Goal: Register for event/course

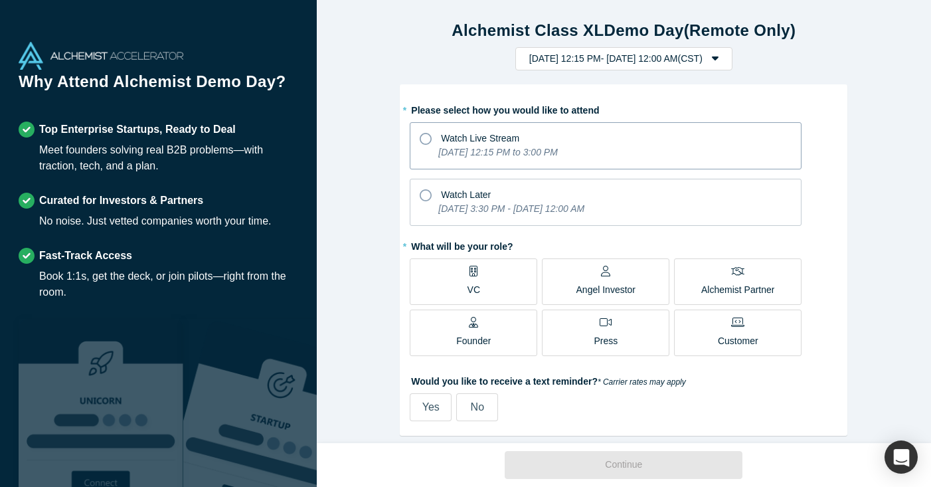
click at [652, 143] on div "Watch Live Stream" at bounding box center [606, 137] width 372 height 18
click at [0, 0] on input "Watch Live Stream [DATE] 12:15 PM to 3:00 PM" at bounding box center [0, 0] width 0 height 0
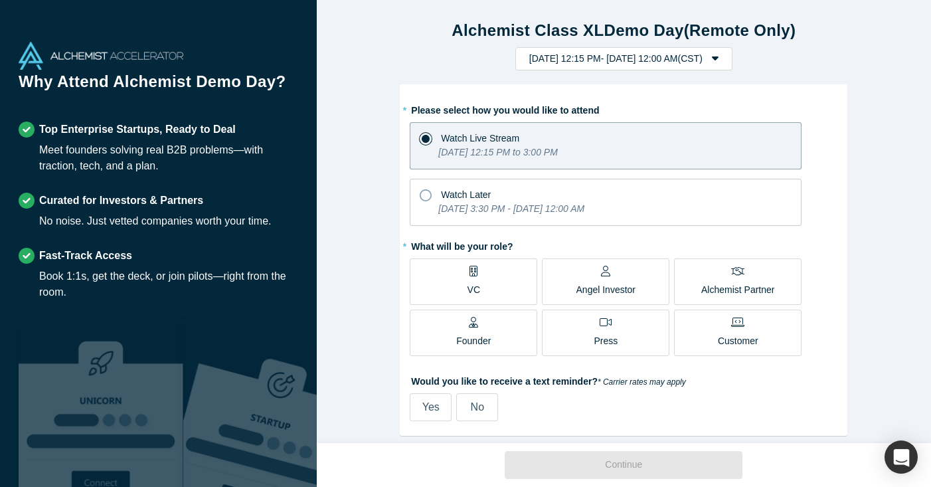
click at [469, 340] on p "Founder" at bounding box center [473, 341] width 35 height 14
click at [0, 0] on input "Founder" at bounding box center [0, 0] width 0 height 0
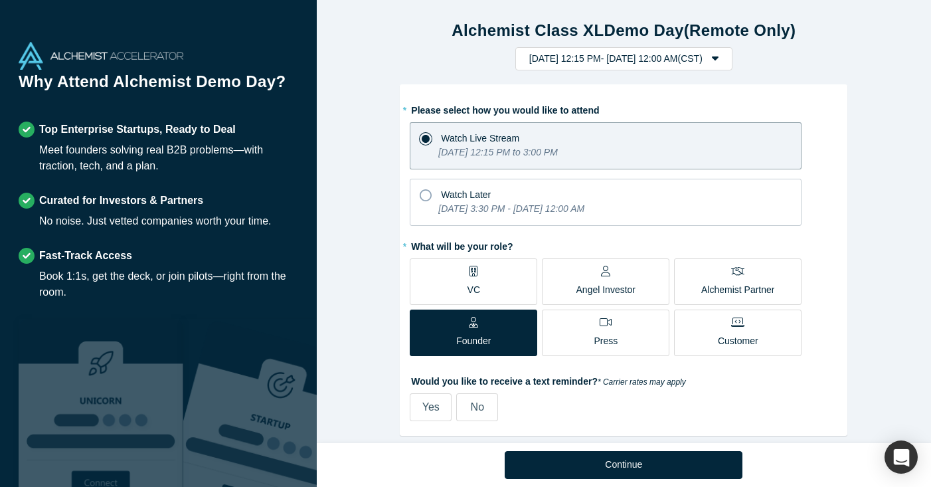
click at [467, 406] on label "No" at bounding box center [477, 407] width 42 height 28
click at [0, 0] on input "No" at bounding box center [0, 0] width 0 height 0
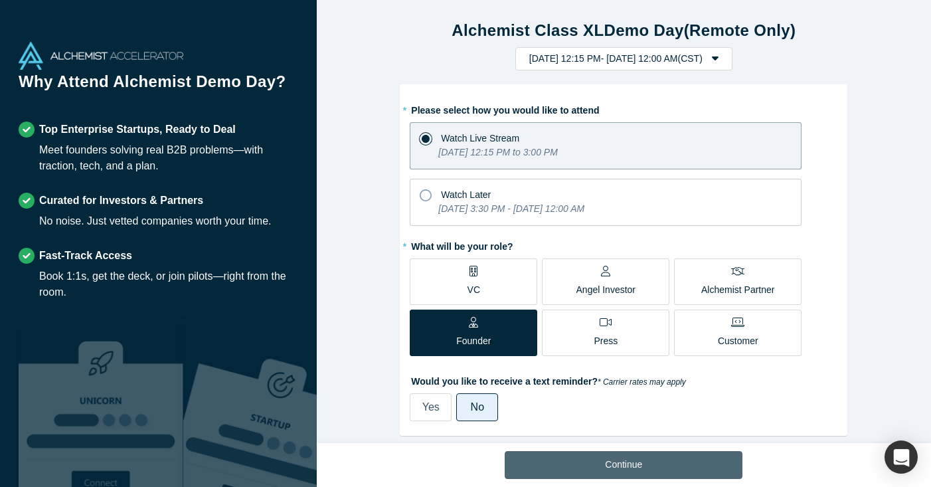
click at [604, 468] on button "Continue" at bounding box center [624, 465] width 238 height 28
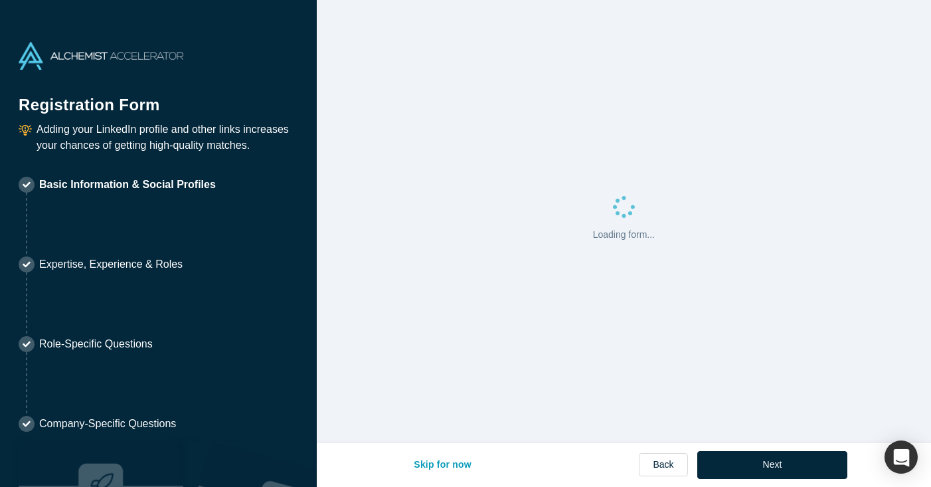
select select "IL"
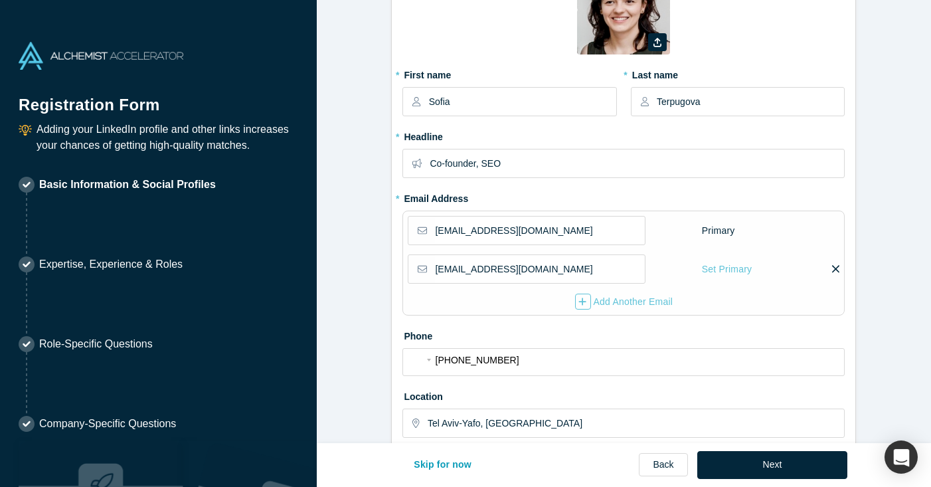
scroll to position [106, 0]
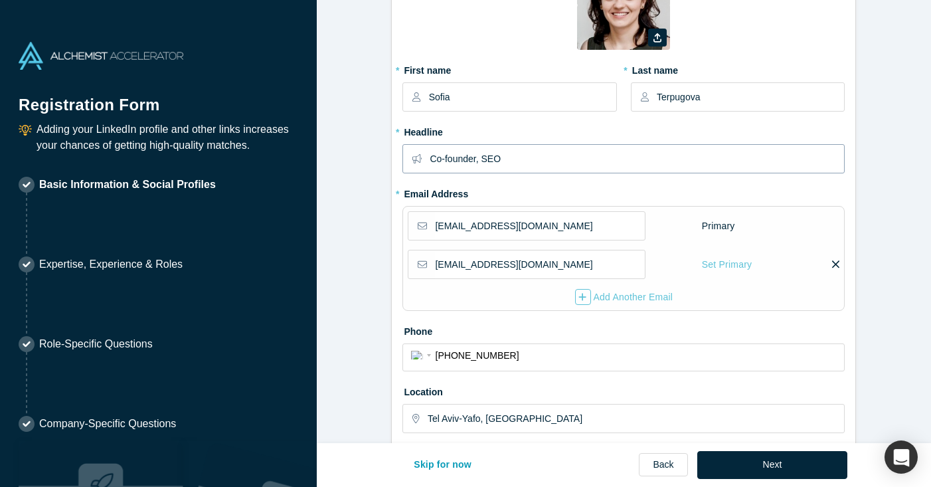
drag, startPoint x: 510, startPoint y: 159, endPoint x: 385, endPoint y: 157, distance: 125.6
click at [385, 157] on form "Contact Info 1/2 Zoom Save Remove Upload New * First name [GEOGRAPHIC_DATA] * L…" at bounding box center [624, 342] width 614 height 868
type input "CEO & Co-founder"
click at [547, 173] on div "* Headline CEO & Co-founder" at bounding box center [624, 152] width 442 height 62
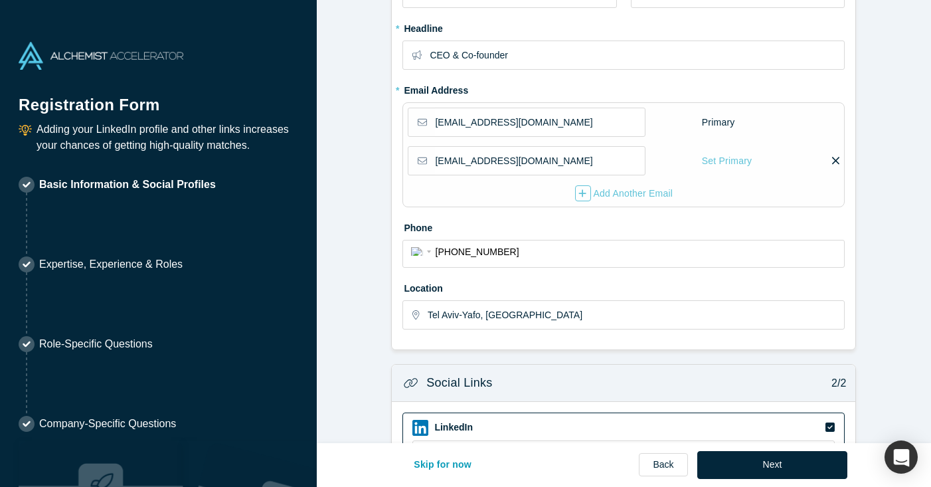
scroll to position [243, 0]
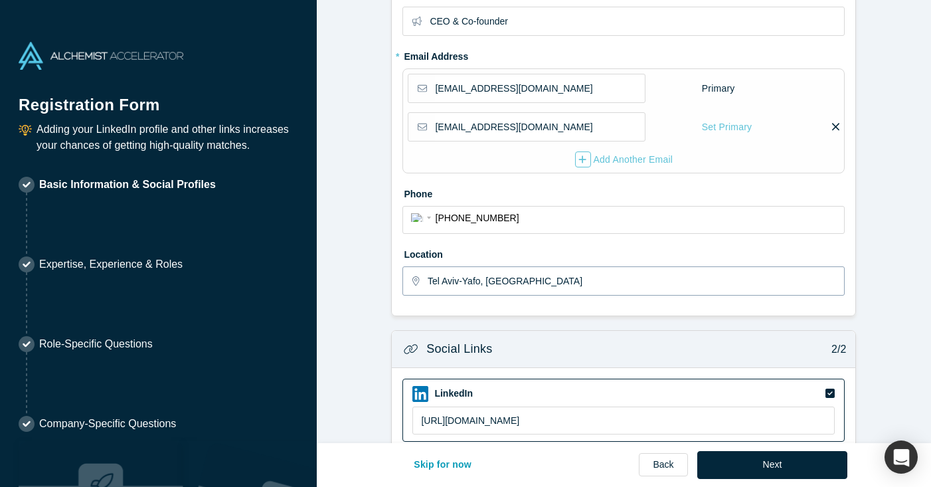
click at [529, 275] on input "Tel Aviv-Yafo, [GEOGRAPHIC_DATA]" at bounding box center [636, 281] width 416 height 28
drag, startPoint x: 517, startPoint y: 281, endPoint x: 368, endPoint y: 268, distance: 150.0
click at [368, 268] on form "Contact Info 1/2 Zoom Save Remove Upload New * First name [GEOGRAPHIC_DATA] * L…" at bounding box center [624, 205] width 614 height 868
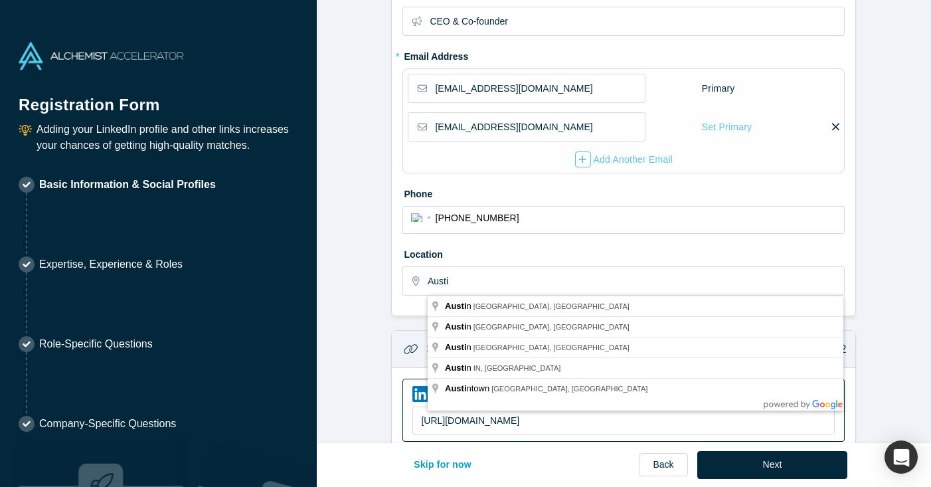
type input "[GEOGRAPHIC_DATA], [GEOGRAPHIC_DATA], [GEOGRAPHIC_DATA]"
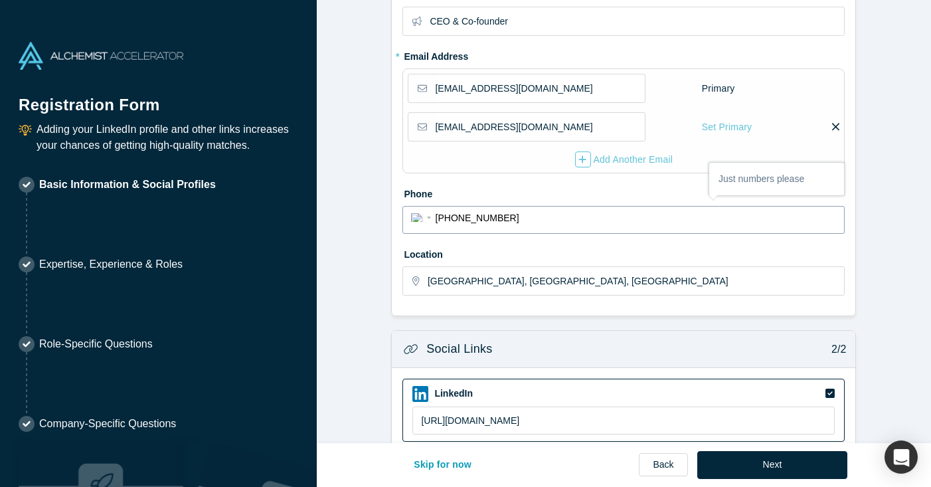
drag, startPoint x: 509, startPoint y: 212, endPoint x: 438, endPoint y: 212, distance: 71.7
click at [438, 212] on input "[PHONE_NUMBER]" at bounding box center [636, 218] width 401 height 19
drag, startPoint x: 478, startPoint y: 219, endPoint x: 567, endPoint y: 219, distance: 89.0
click at [567, 219] on input "[PHONE_NUMBER]" at bounding box center [636, 218] width 401 height 19
select select "Country"
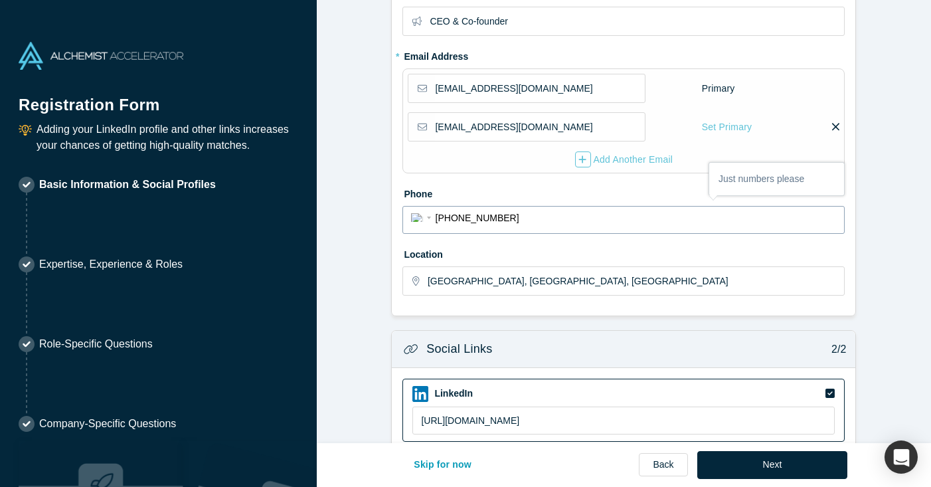
type input "+7"
type input "[PHONE_NUMBER]"
select select "US"
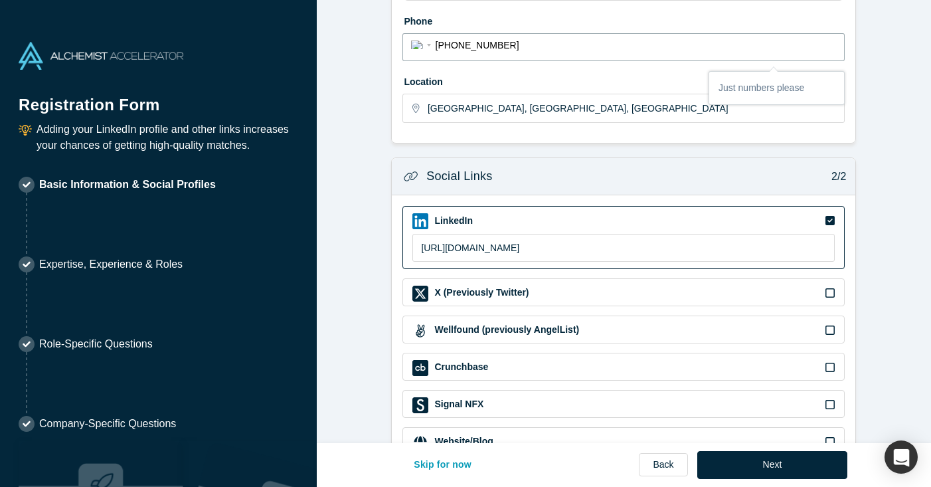
scroll to position [458, 0]
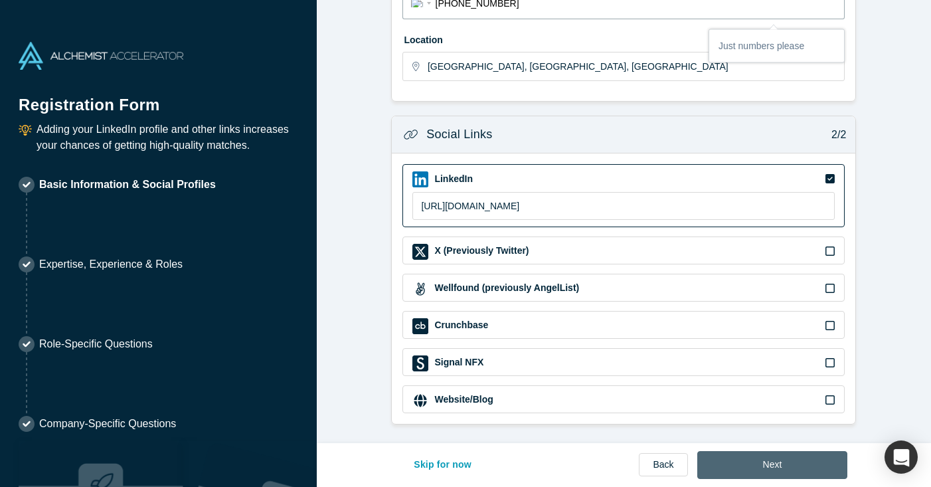
type input "[PHONE_NUMBER]"
click at [768, 462] on button "Next" at bounding box center [772, 465] width 151 height 28
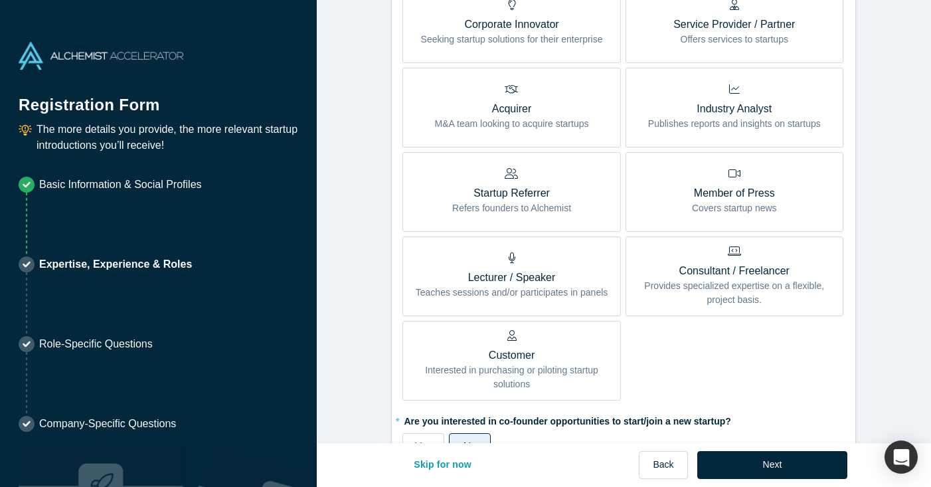
scroll to position [513, 0]
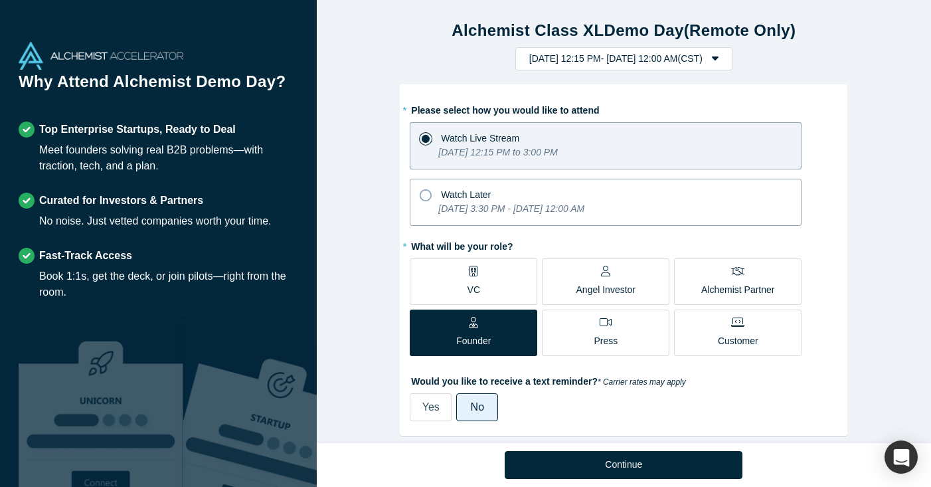
click at [596, 198] on div "Watch Later" at bounding box center [606, 193] width 372 height 18
click at [0, 0] on input "Watch Later Tuesday, September 30, 2025 3:30 PM - Tuesday, October 7, 2025 12:0…" at bounding box center [0, 0] width 0 height 0
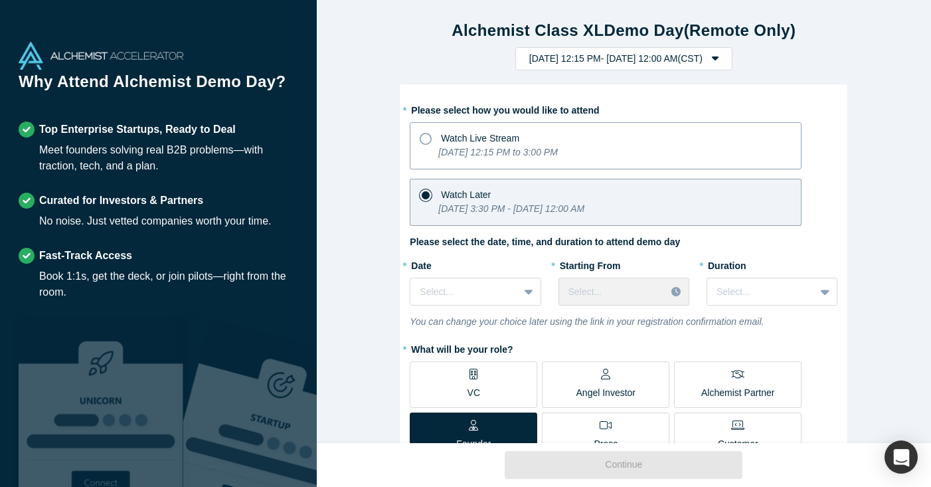
click at [557, 145] on p "[DATE] 12:15 PM to 3:00 PM" at bounding box center [497, 152] width 119 height 14
click at [0, 0] on input "Watch Live Stream [DATE] 12:15 PM to 3:00 PM" at bounding box center [0, 0] width 0 height 0
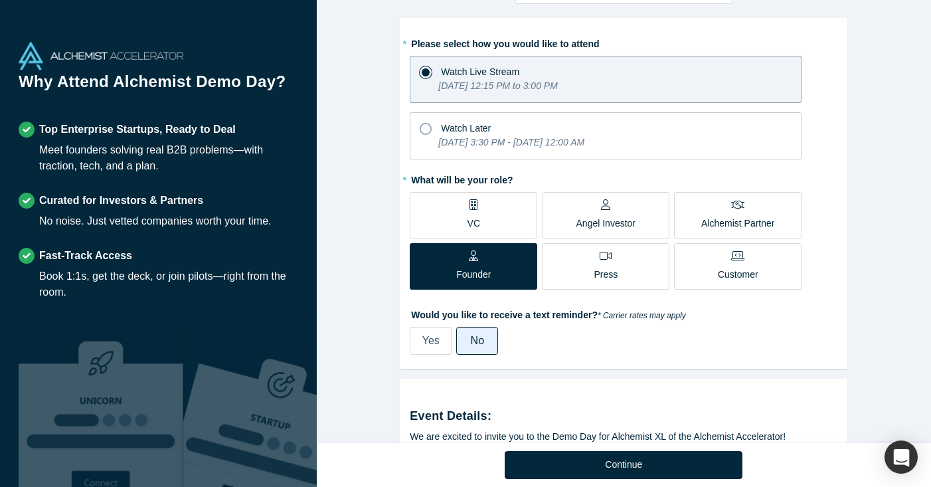
scroll to position [72, 0]
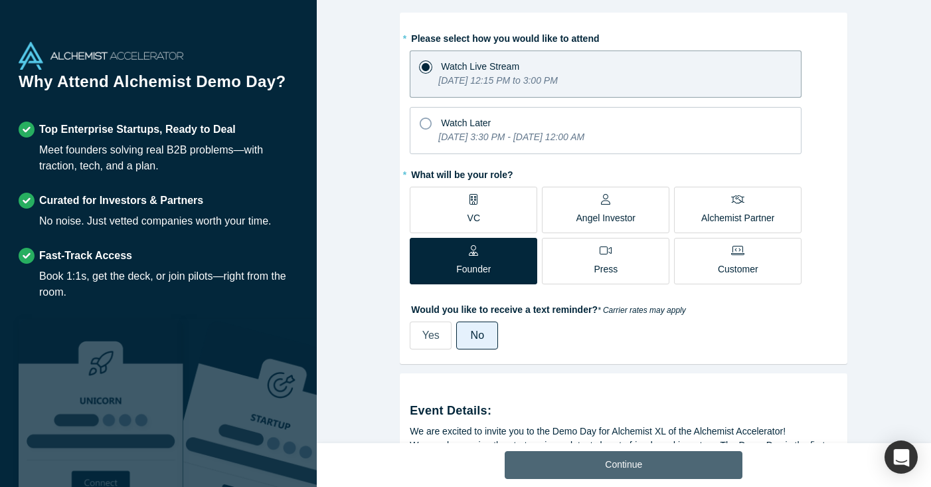
click at [588, 464] on button "Continue" at bounding box center [624, 465] width 238 height 28
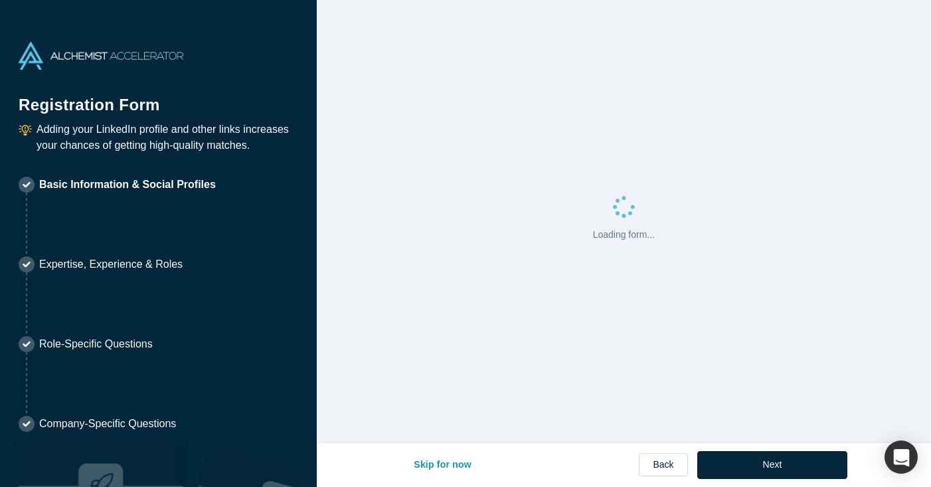
select select "US"
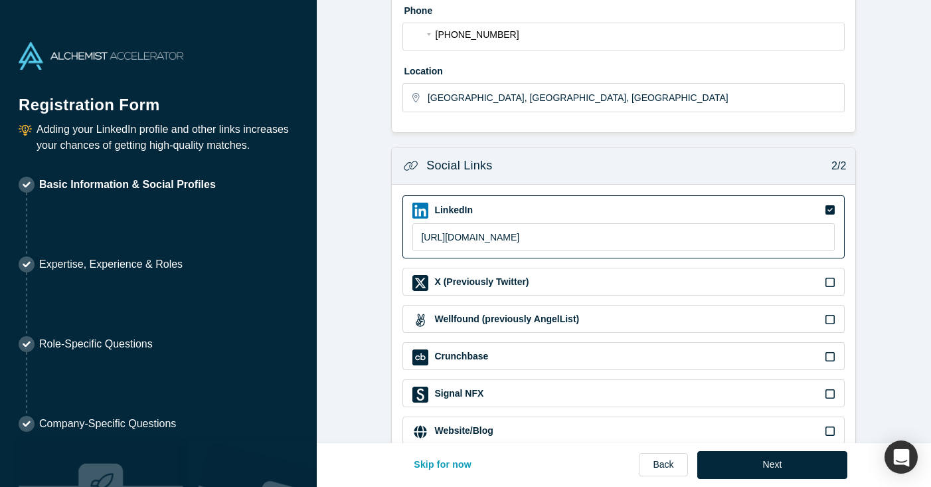
scroll to position [458, 0]
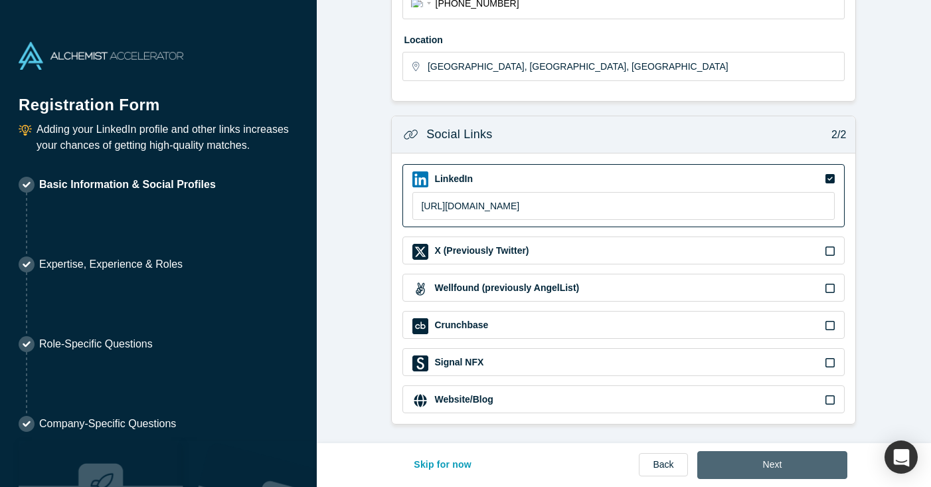
click at [761, 457] on button "Next" at bounding box center [772, 465] width 151 height 28
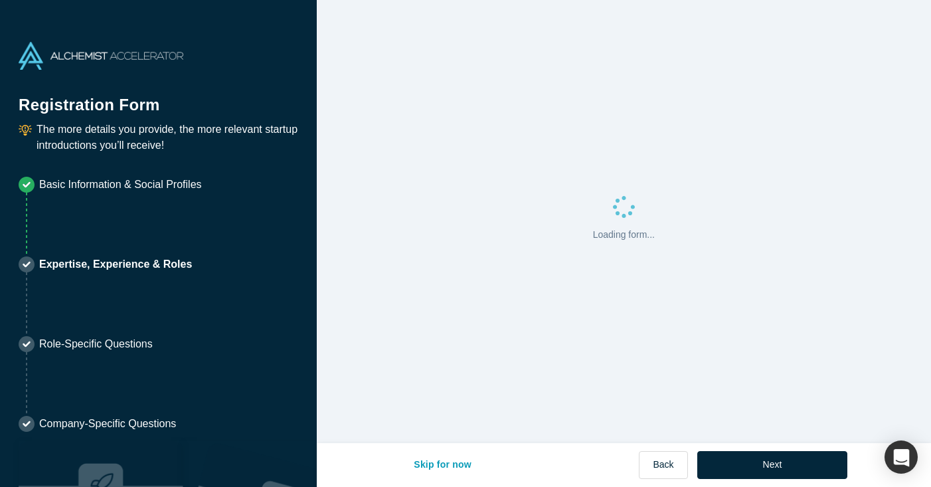
scroll to position [0, 0]
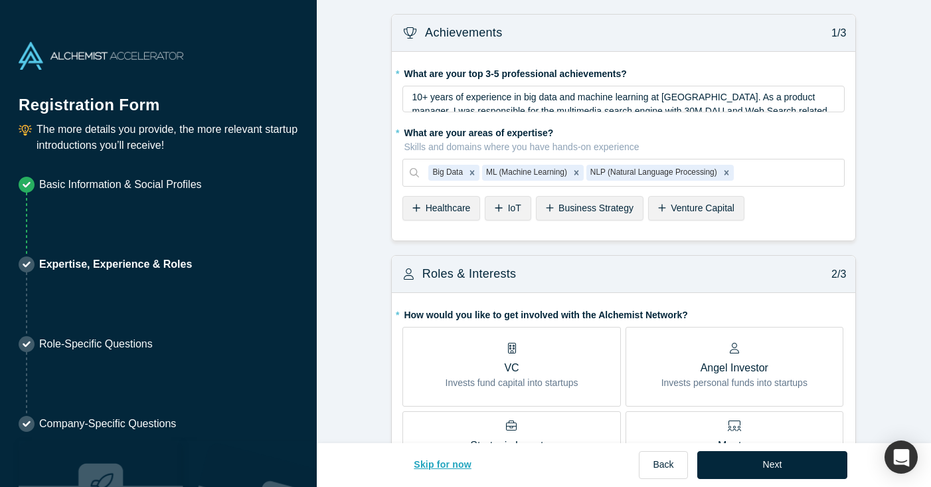
click at [444, 466] on button "Skip for now" at bounding box center [443, 465] width 86 height 28
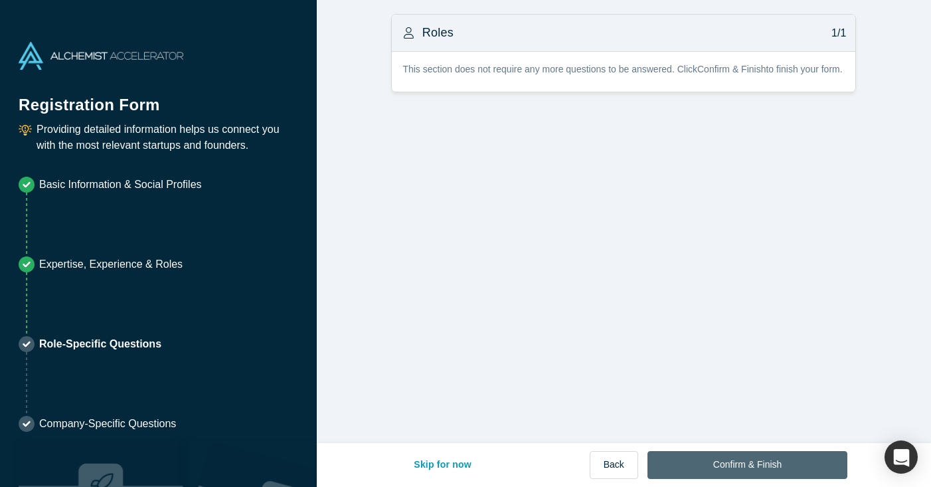
click at [788, 463] on button "Confirm & Finish" at bounding box center [748, 465] width 200 height 28
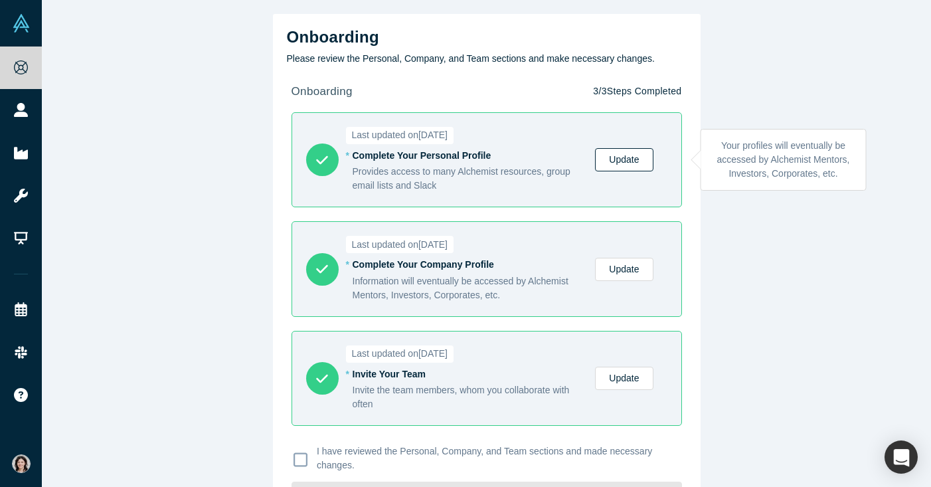
click at [629, 150] on link "Update" at bounding box center [624, 159] width 58 height 23
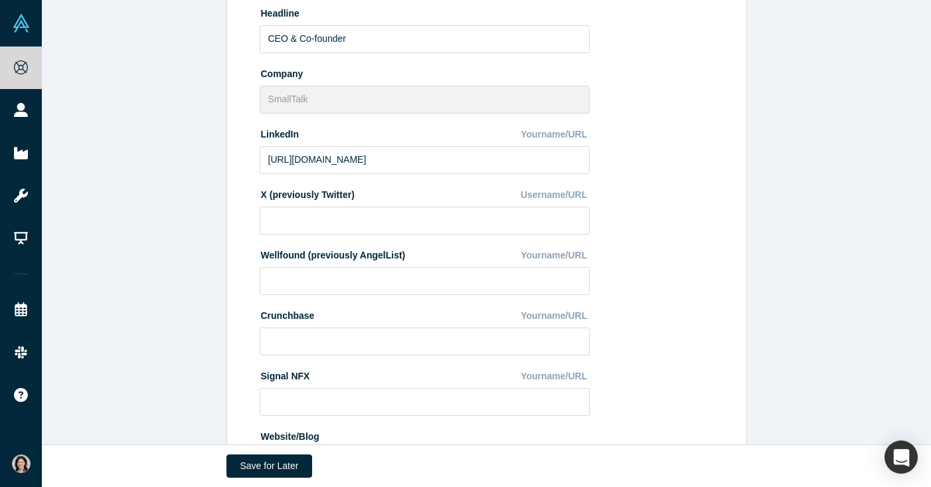
scroll to position [490, 0]
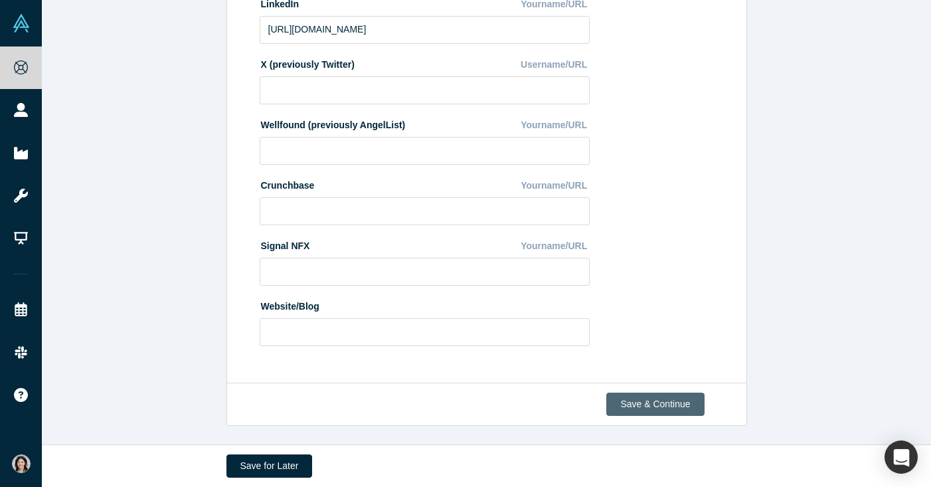
click at [667, 405] on button "Save & Continue" at bounding box center [655, 404] width 98 height 23
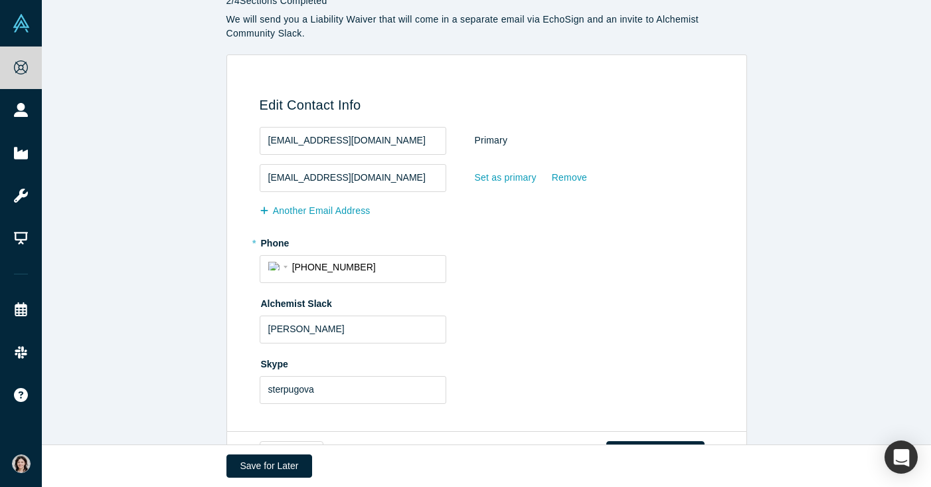
scroll to position [102, 0]
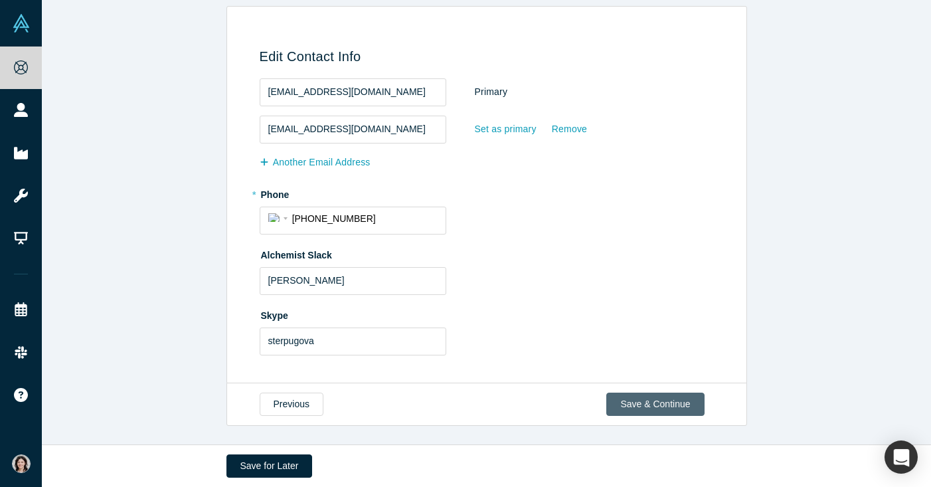
click at [658, 409] on button "Save & Continue" at bounding box center [655, 404] width 98 height 23
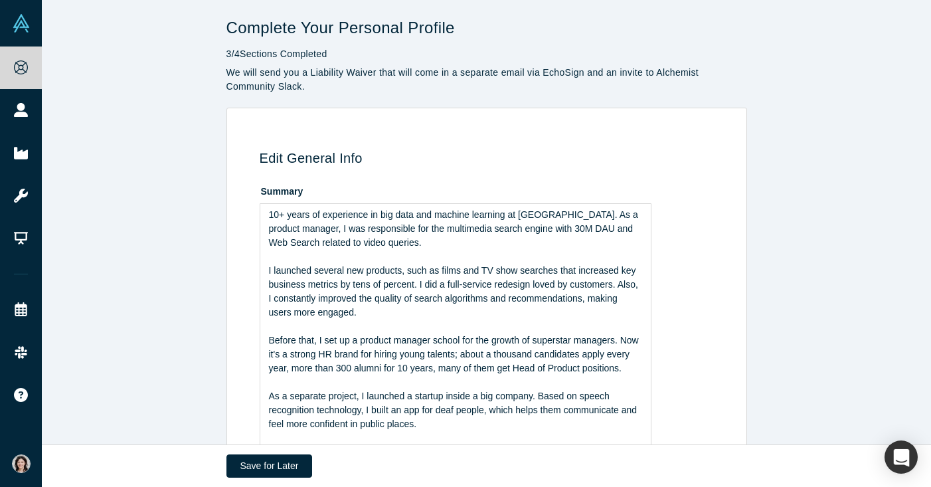
scroll to position [270, 0]
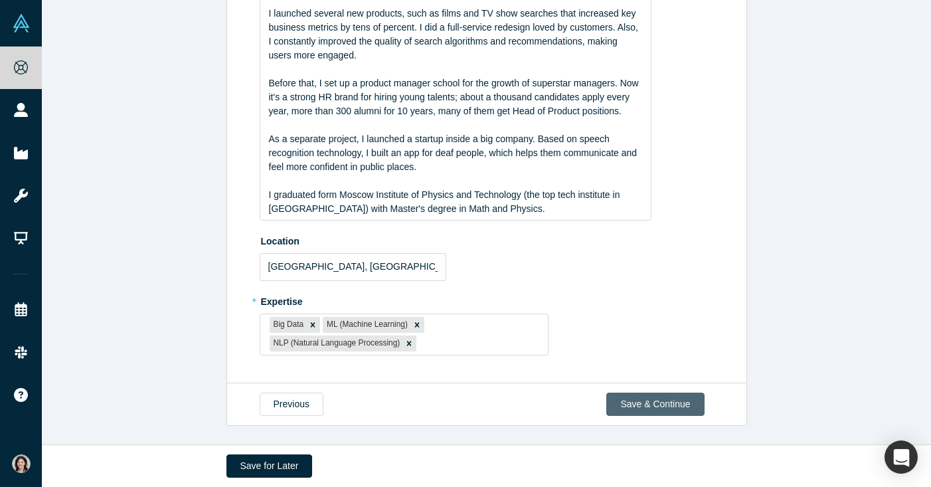
click at [662, 401] on button "Save & Continue" at bounding box center [655, 404] width 98 height 23
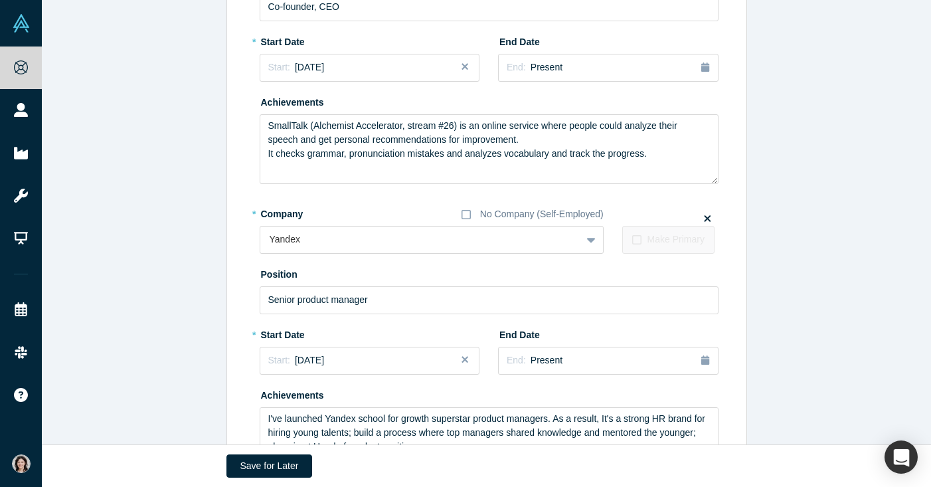
scroll to position [0, 0]
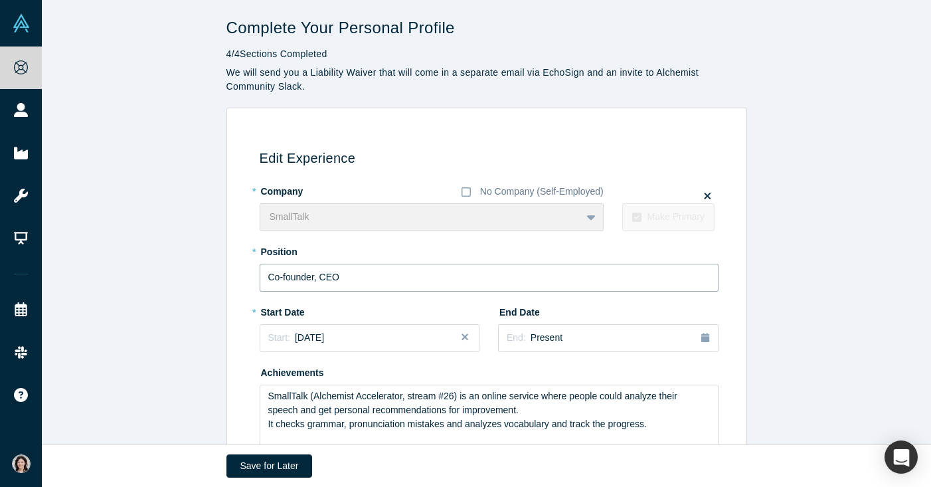
drag, startPoint x: 321, startPoint y: 277, endPoint x: 231, endPoint y: 277, distance: 89.7
click at [232, 277] on div "Edit Experience * Company No Company (Self-Employed) SmallTalk To pick up a dra…" at bounding box center [484, 462] width 505 height 670
click at [364, 259] on div "* Position CEO" at bounding box center [489, 265] width 459 height 51
click at [363, 275] on input "CEO" at bounding box center [489, 278] width 459 height 28
paste input "Co-founder,"
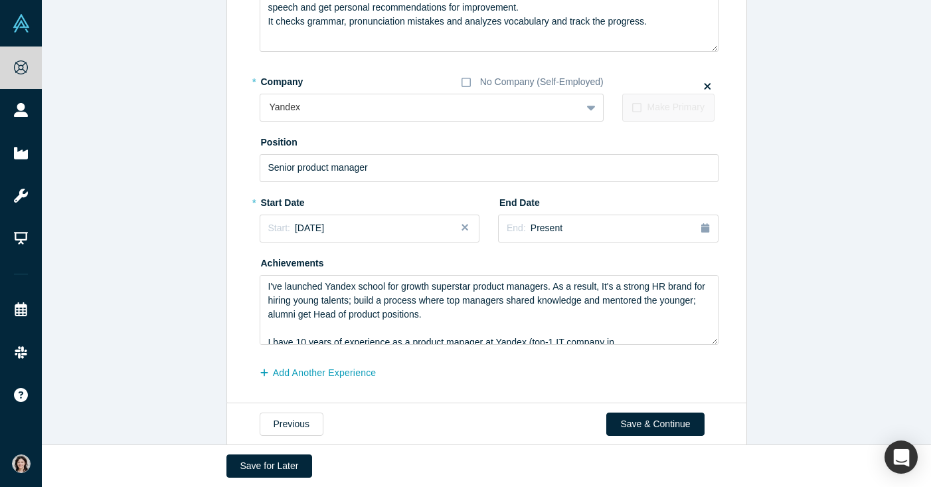
scroll to position [422, 0]
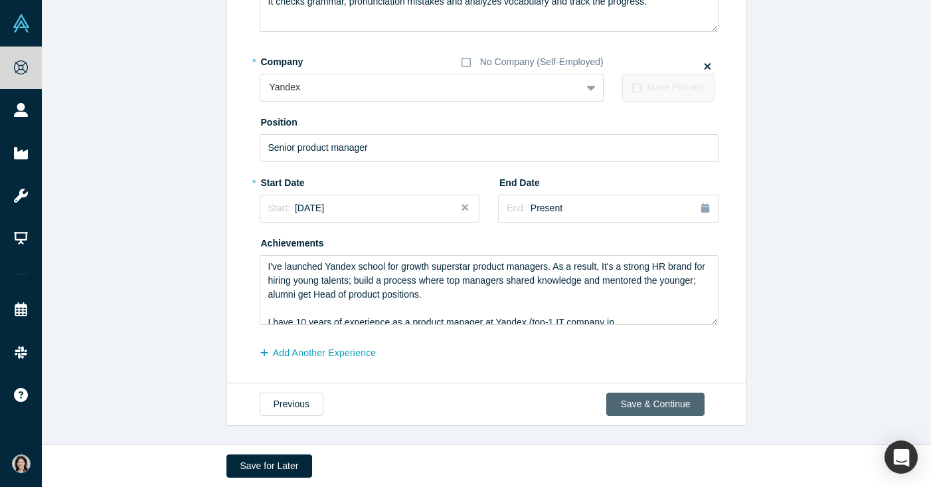
type input "CEO & Co-founder"
click at [630, 399] on button "Save & Continue" at bounding box center [655, 404] width 98 height 23
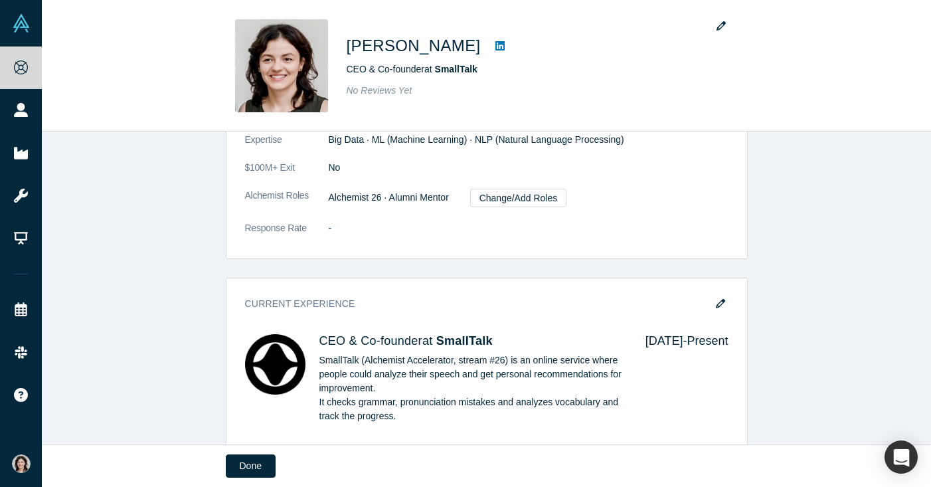
scroll to position [873, 0]
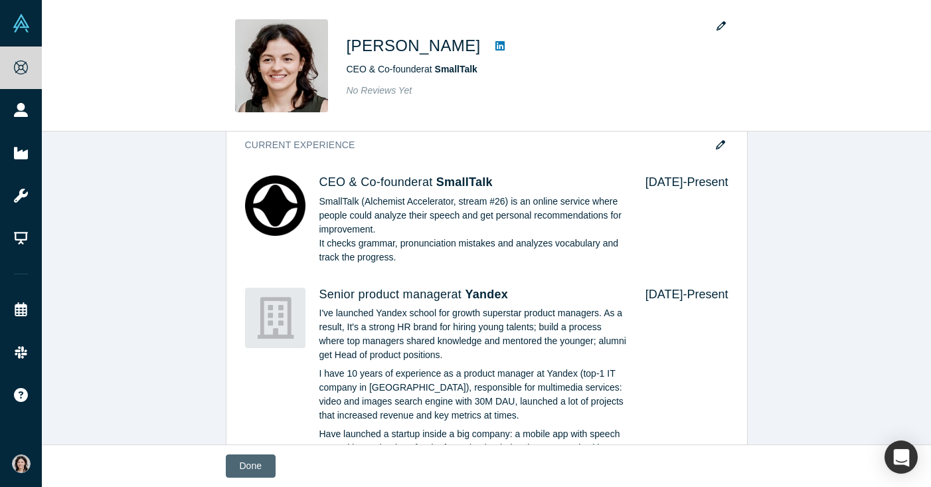
click at [247, 468] on button "Done" at bounding box center [251, 465] width 50 height 23
